Goal: Task Accomplishment & Management: Use online tool/utility

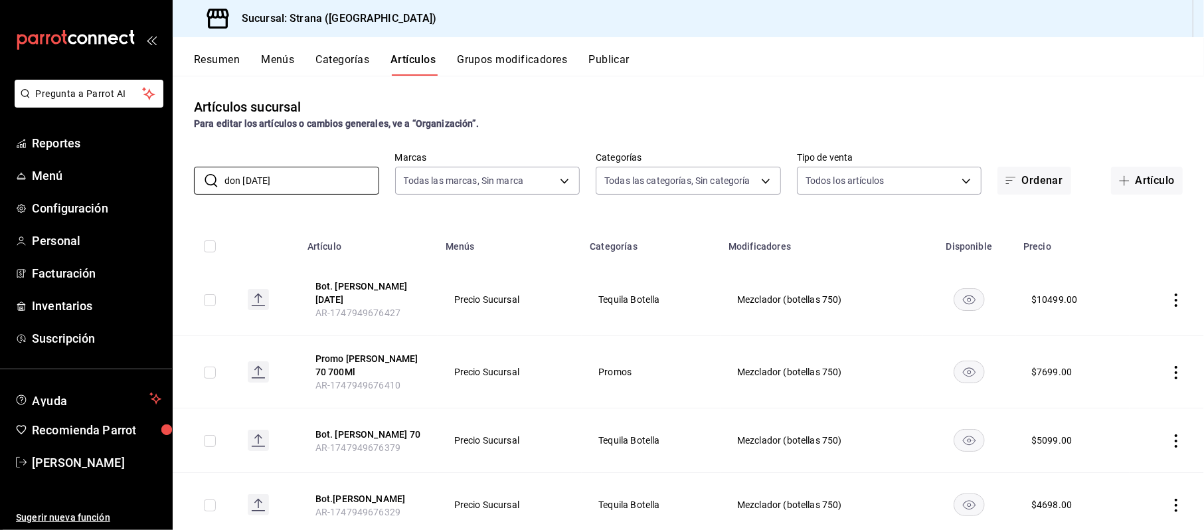
scroll to position [88, 0]
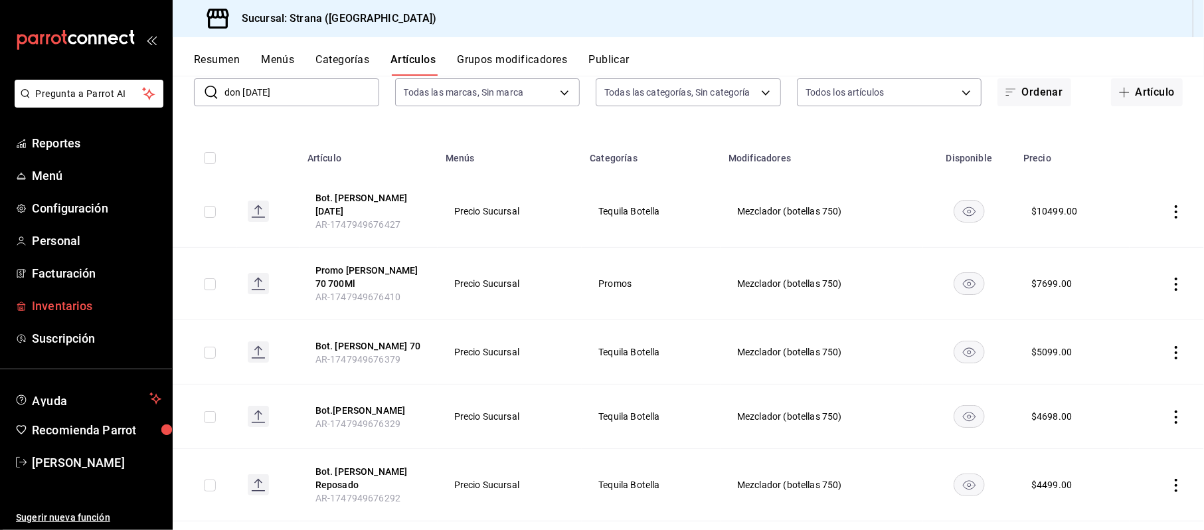
click at [46, 302] on span "Inventarios" at bounding box center [97, 306] width 130 height 18
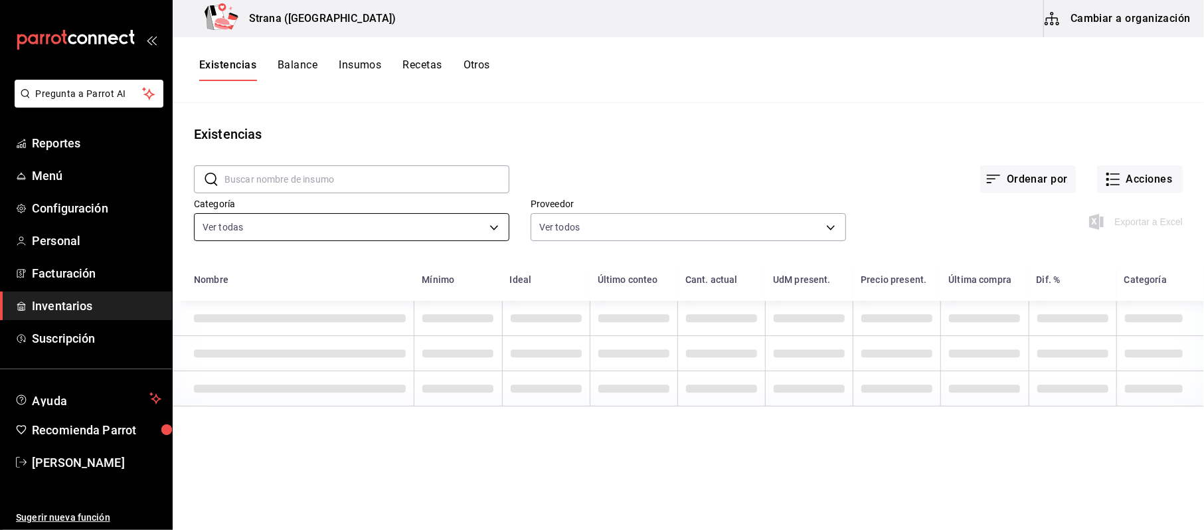
click at [373, 242] on div "Categoría Ver todas b11263f3-316c-490f-b5ca-428fcbb9defe,22ec9f2c-e042-44ea-8d5…" at bounding box center [341, 211] width 337 height 68
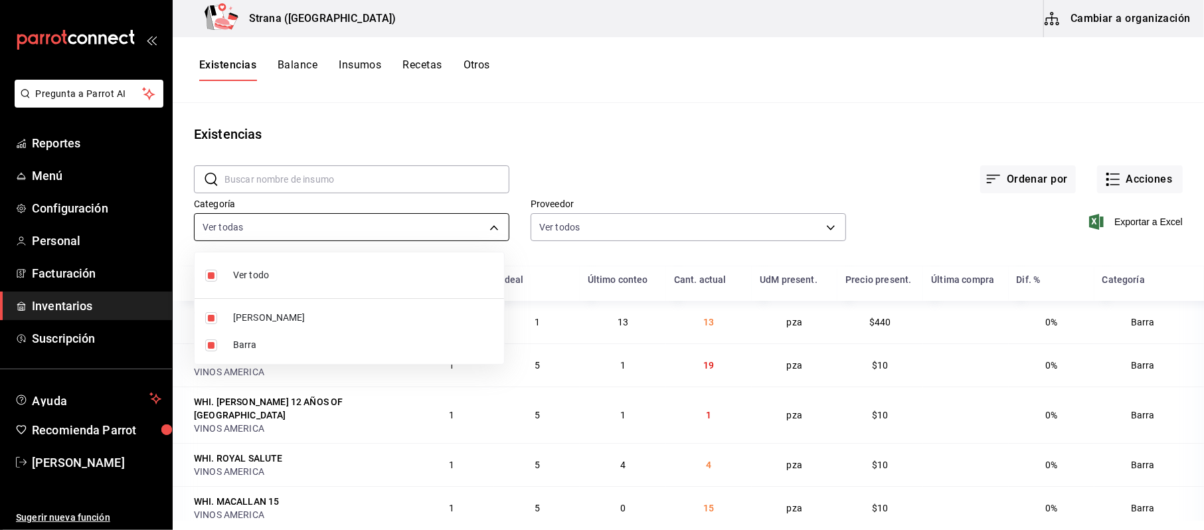
click at [341, 232] on body "Pregunta a Parrot AI Reportes Menú Configuración Personal Facturación Inventari…" at bounding box center [602, 260] width 1204 height 521
click at [244, 335] on li "Barra" at bounding box center [350, 344] width 310 height 27
type input "b11263f3-316c-490f-b5ca-428fcbb9defe"
checkbox input "false"
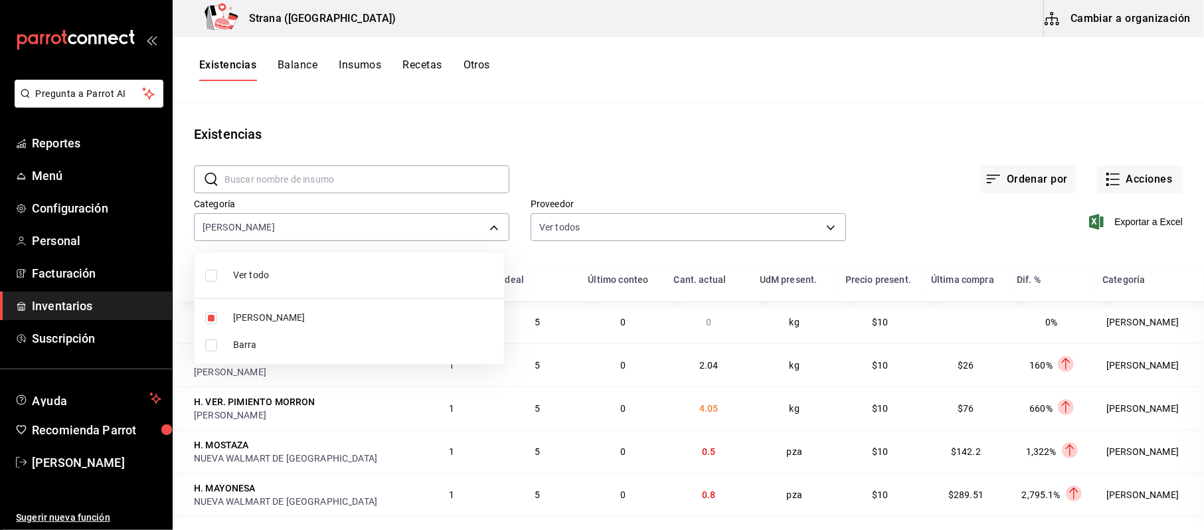
click at [1109, 222] on div at bounding box center [602, 265] width 1204 height 530
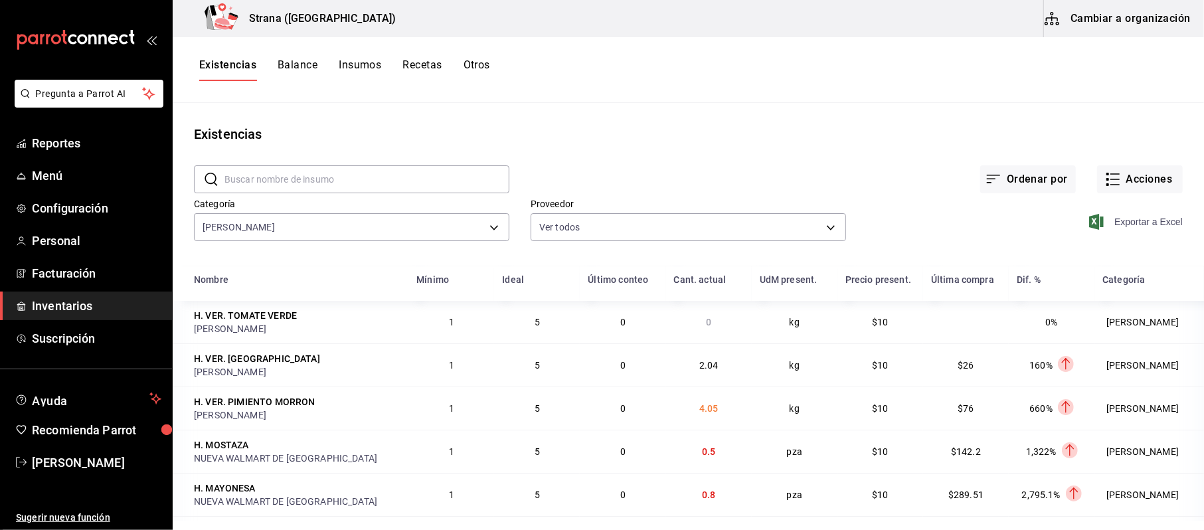
click at [1104, 215] on span "Exportar a Excel" at bounding box center [1137, 222] width 91 height 16
click at [1108, 223] on span "Exportar a Excel" at bounding box center [1137, 222] width 91 height 16
